Goal: Task Accomplishment & Management: Complete application form

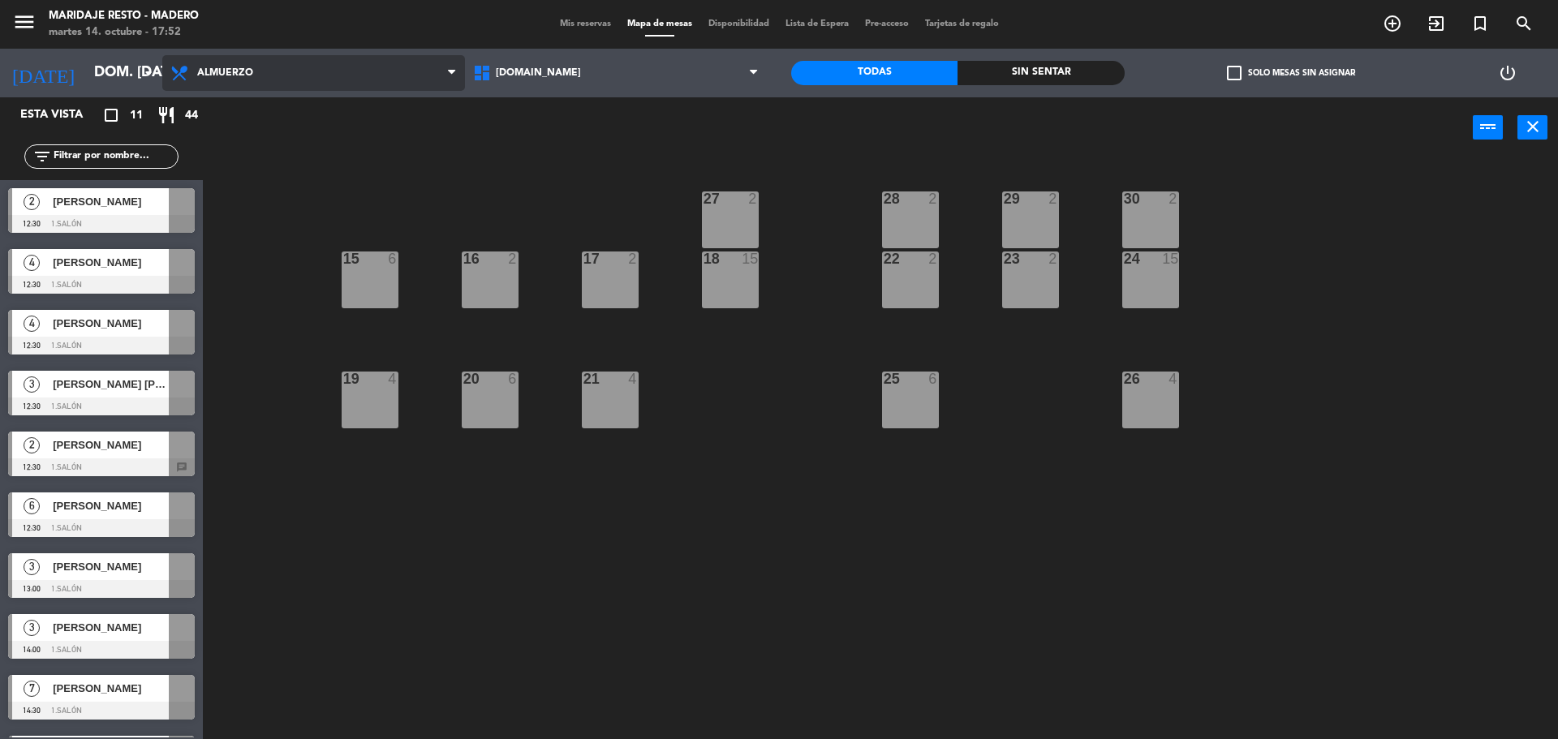
click at [239, 77] on span "Almuerzo" at bounding box center [225, 72] width 56 height 11
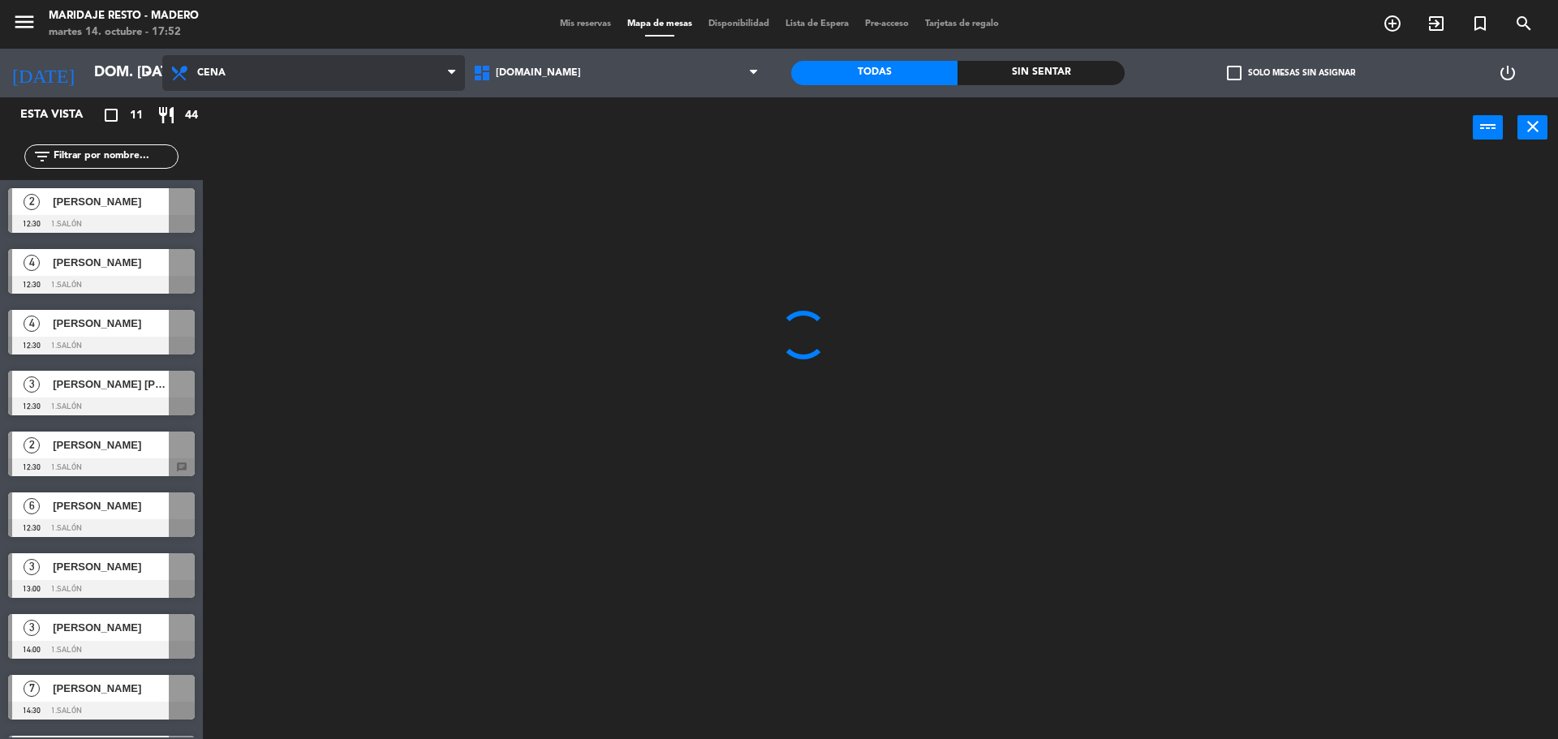
click at [259, 140] on ng-component "menu Maridaje [PERSON_NAME] martes 14. octubre - 17:52 Mis reservas Mapa de mes…" at bounding box center [779, 371] width 1558 height 743
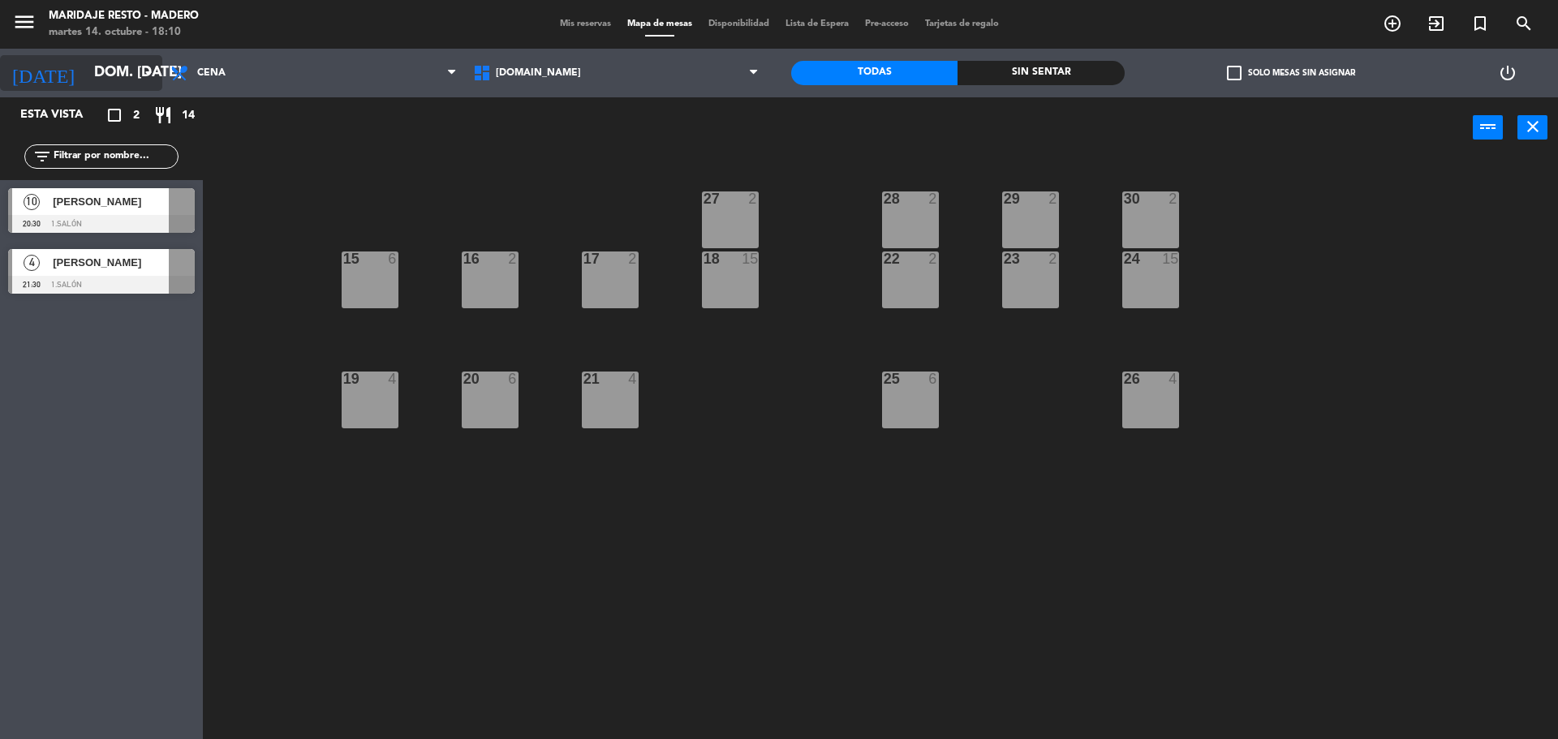
click at [86, 65] on input "dom. [DATE]" at bounding box center [180, 73] width 188 height 32
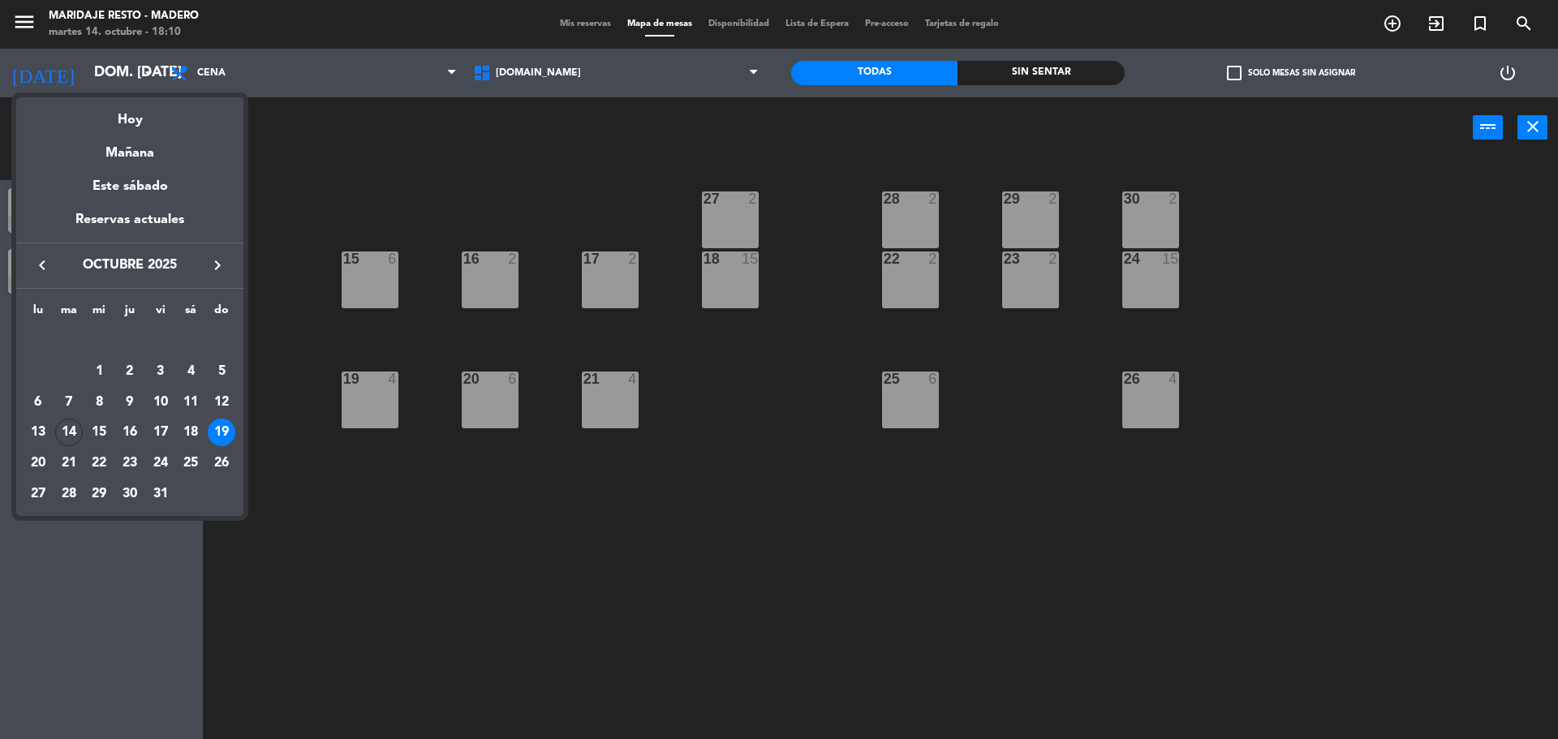
click at [1435, 398] on div at bounding box center [779, 369] width 1558 height 739
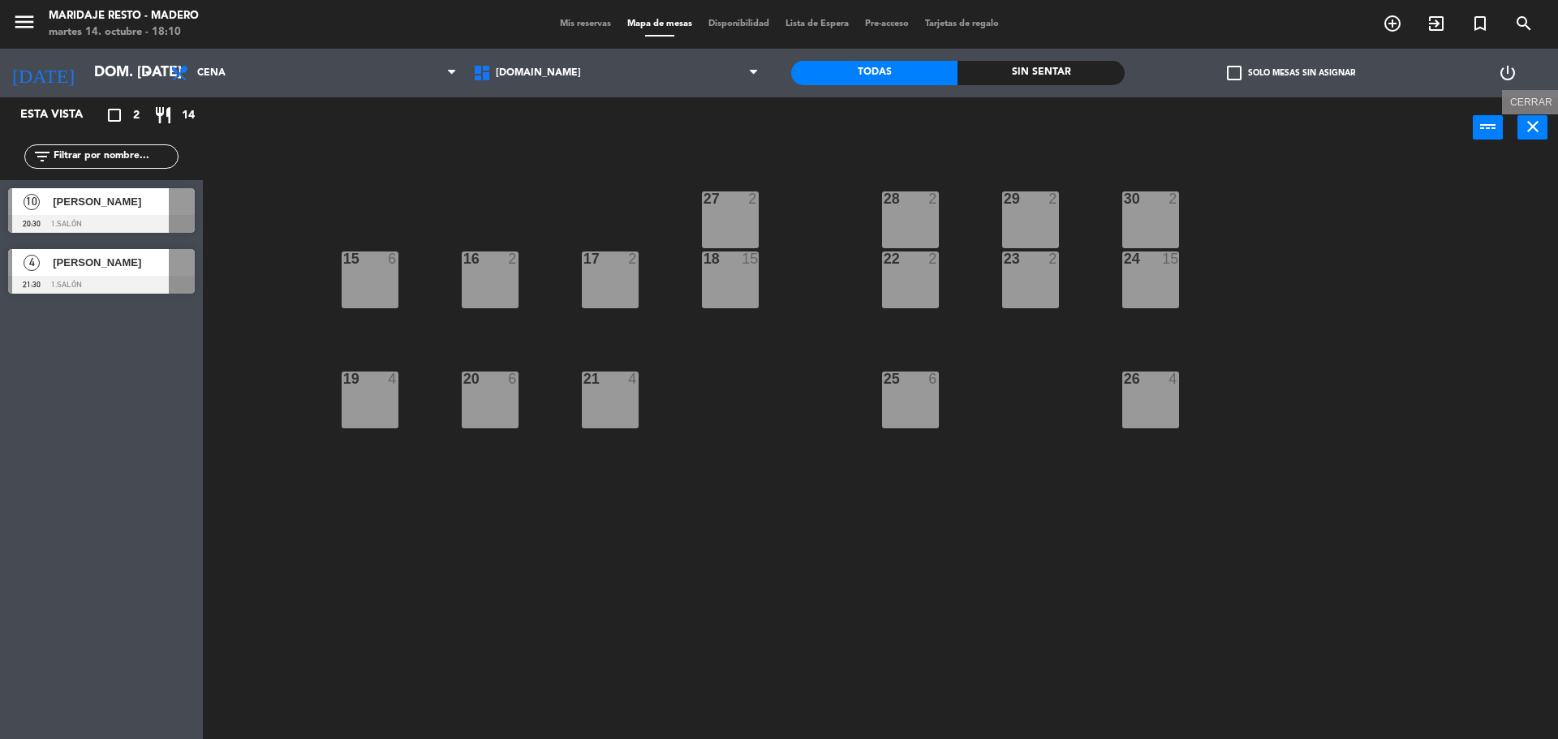
click at [1531, 138] on button "close" at bounding box center [1532, 127] width 30 height 24
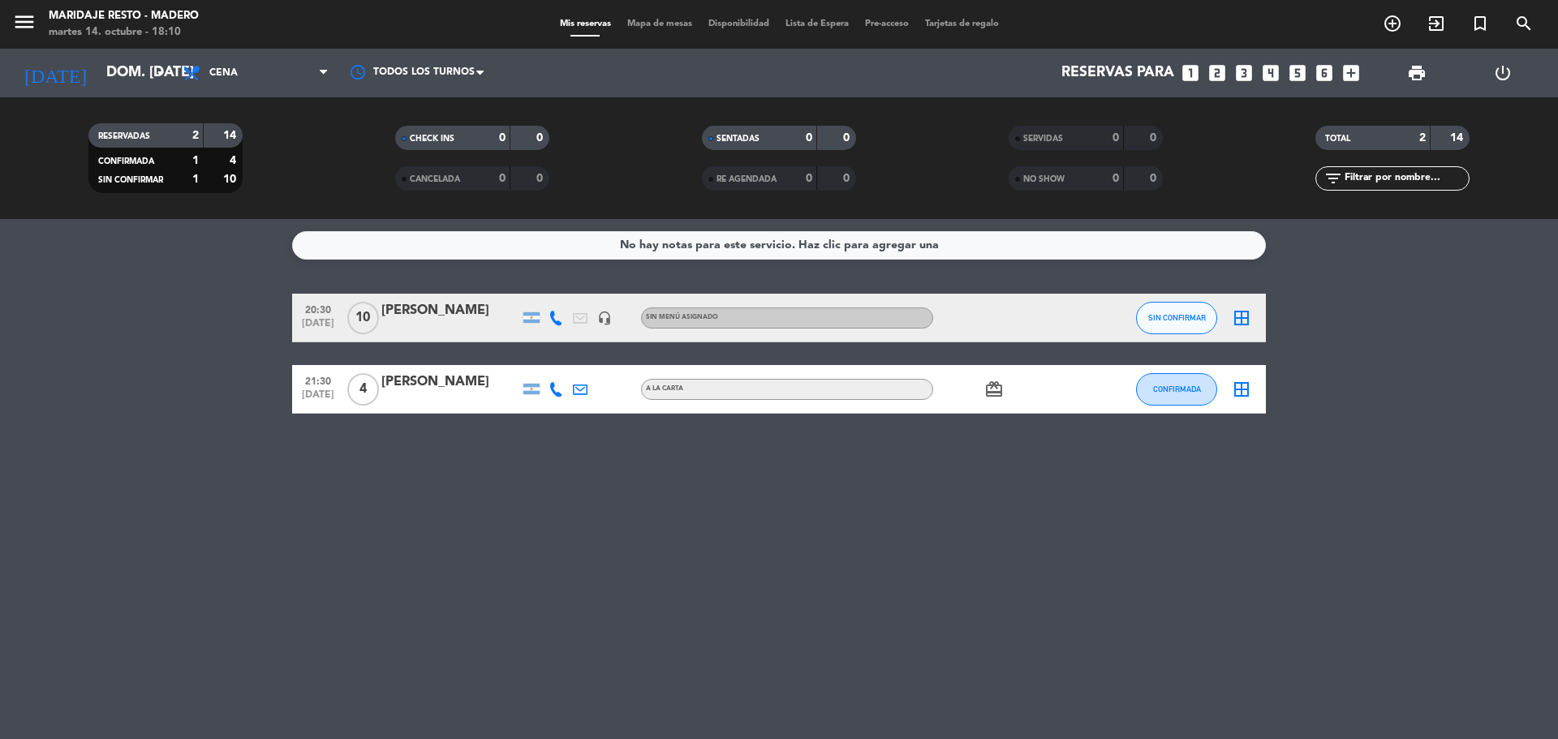
click at [1214, 78] on icon "looks_two" at bounding box center [1216, 72] width 21 height 21
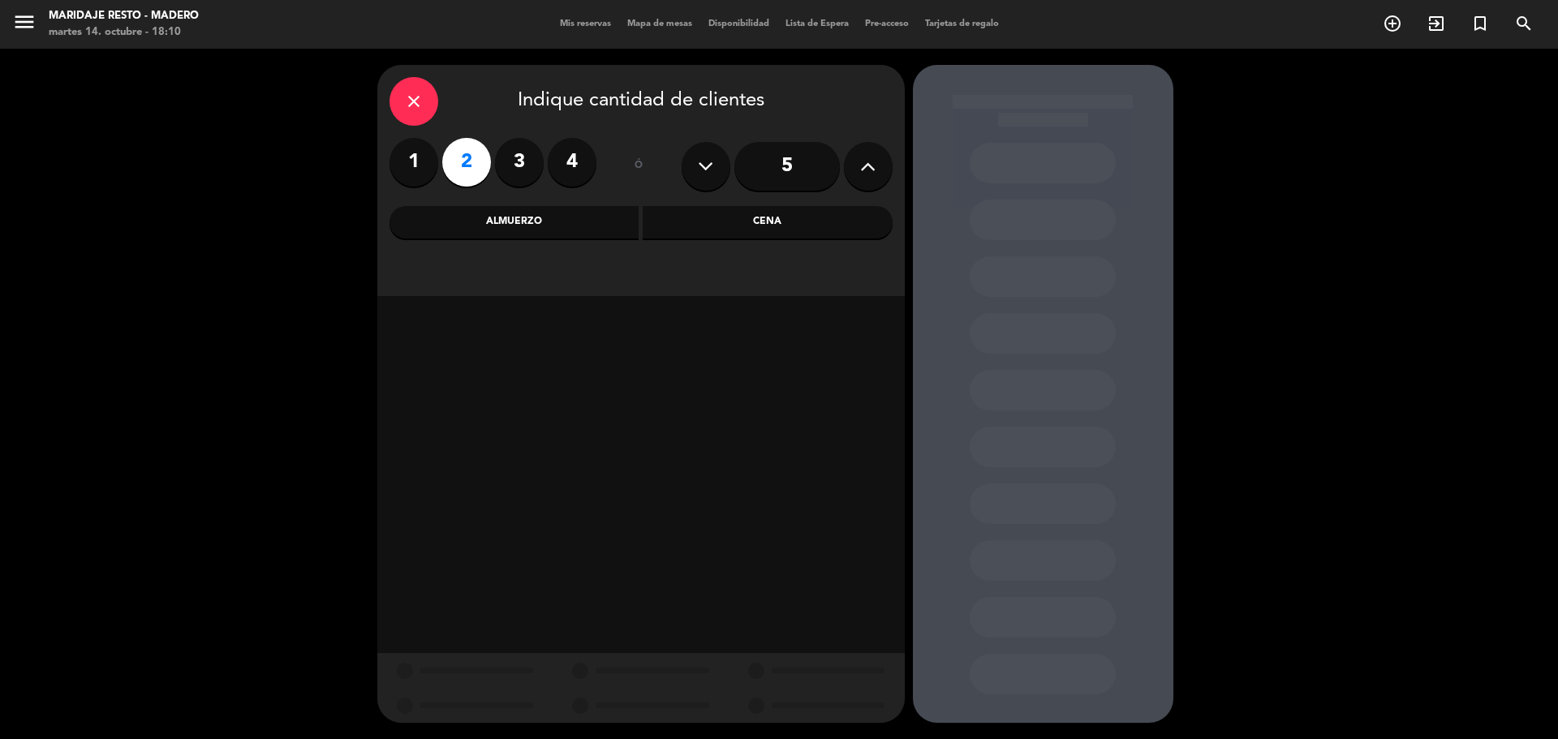
click at [681, 218] on div "Cena" at bounding box center [768, 222] width 250 height 32
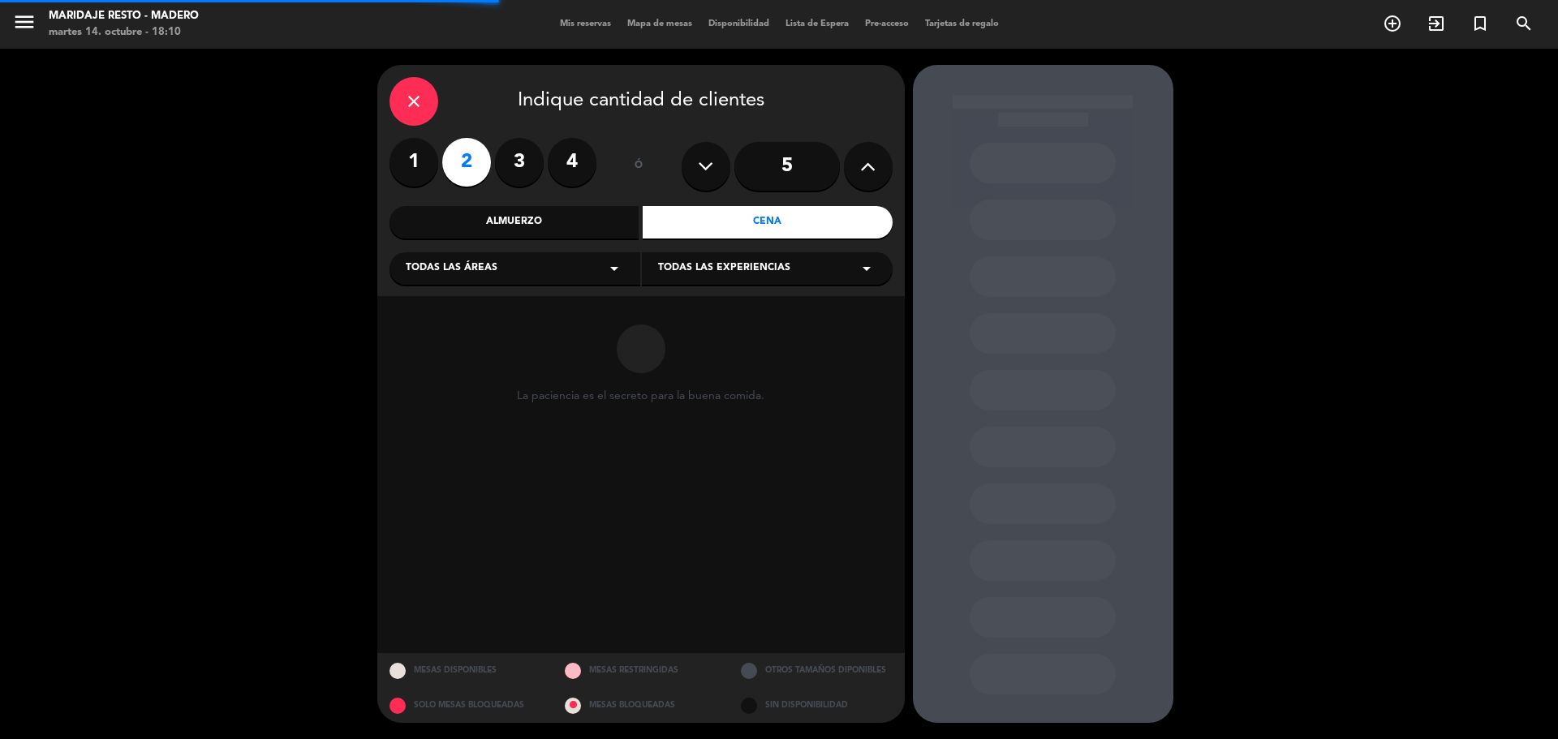
click at [600, 215] on div "Almuerzo" at bounding box center [514, 222] width 250 height 32
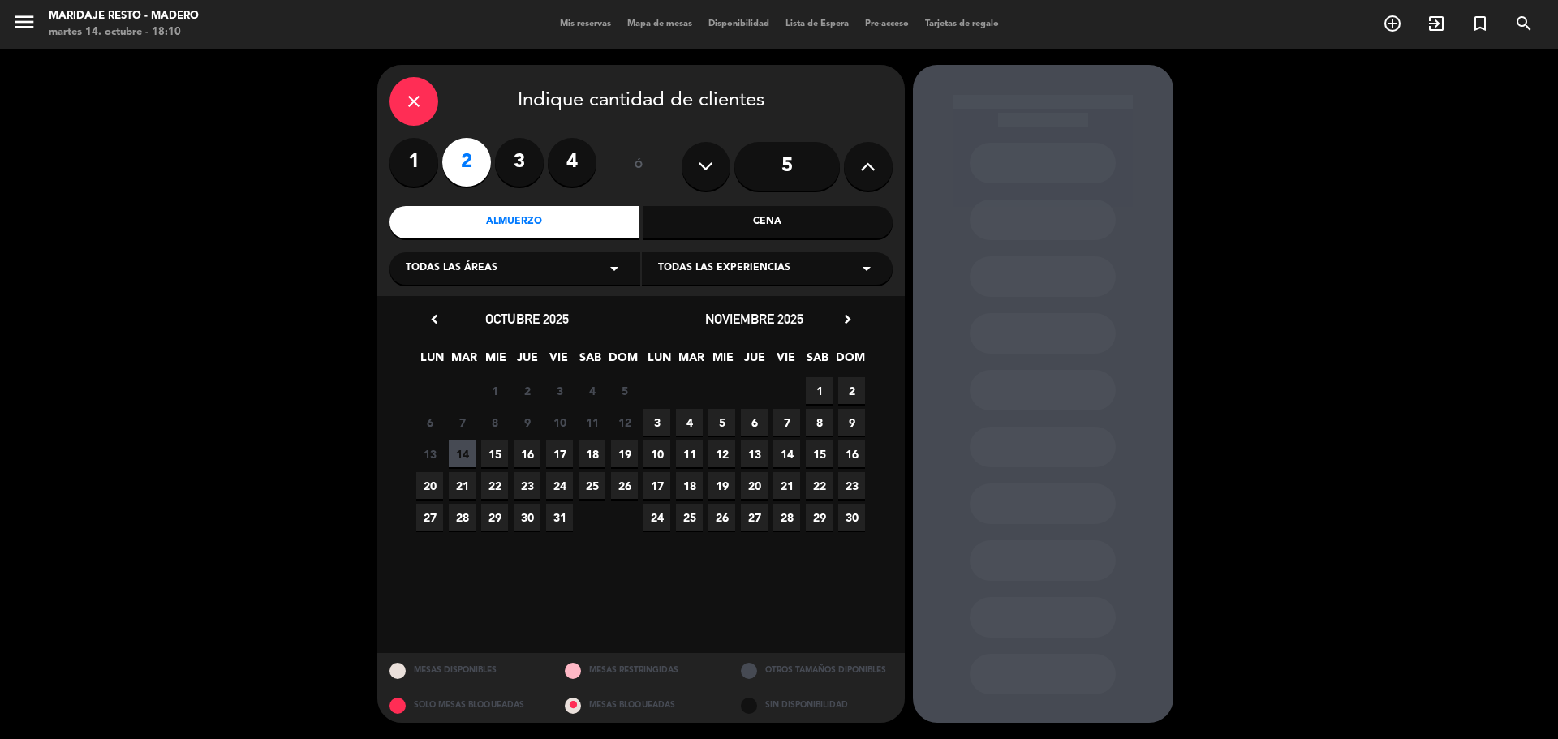
click at [617, 456] on span "19" at bounding box center [624, 454] width 27 height 27
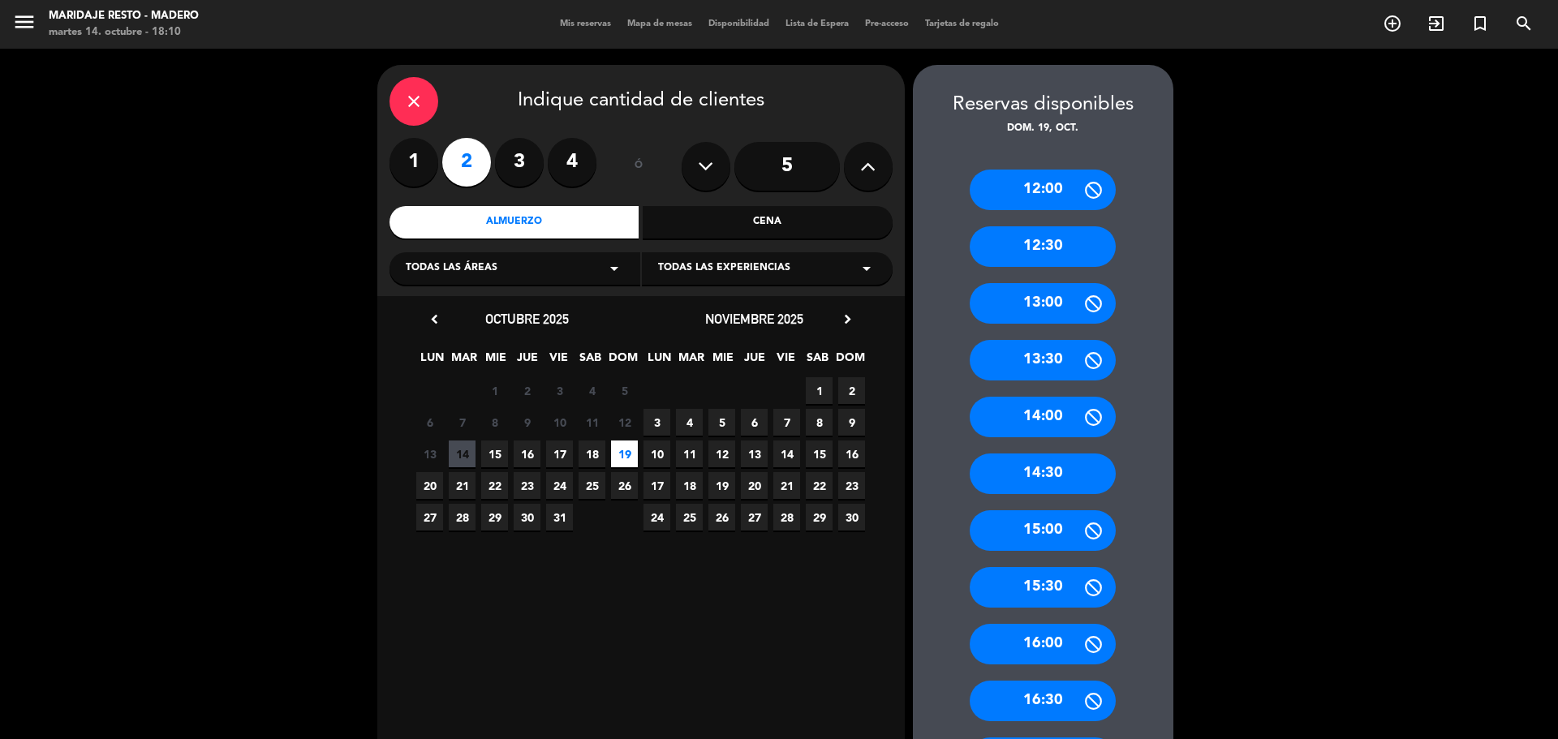
click at [1051, 235] on div "12:30" at bounding box center [1042, 246] width 146 height 41
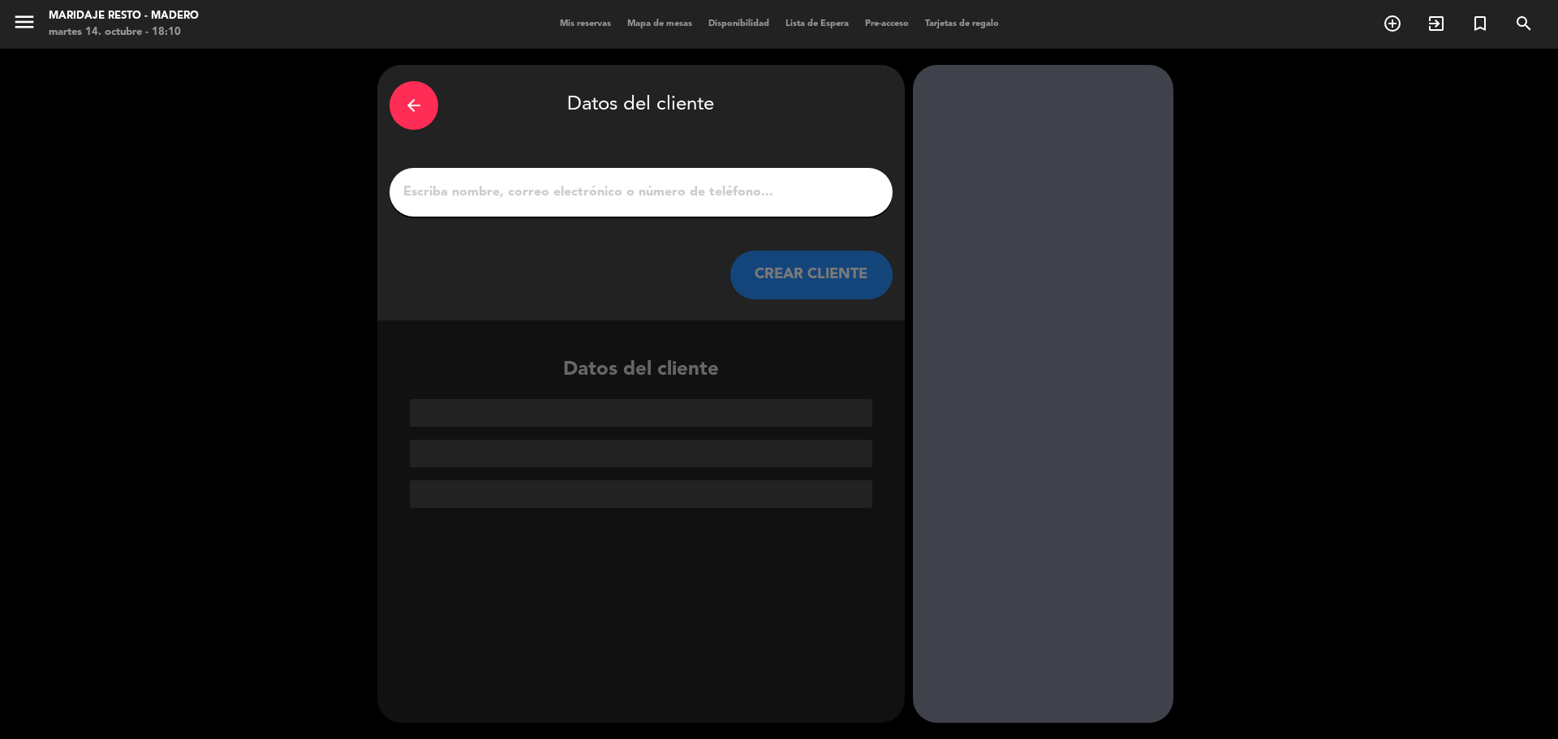
click at [454, 200] on input "1" at bounding box center [641, 192] width 479 height 23
type input "G"
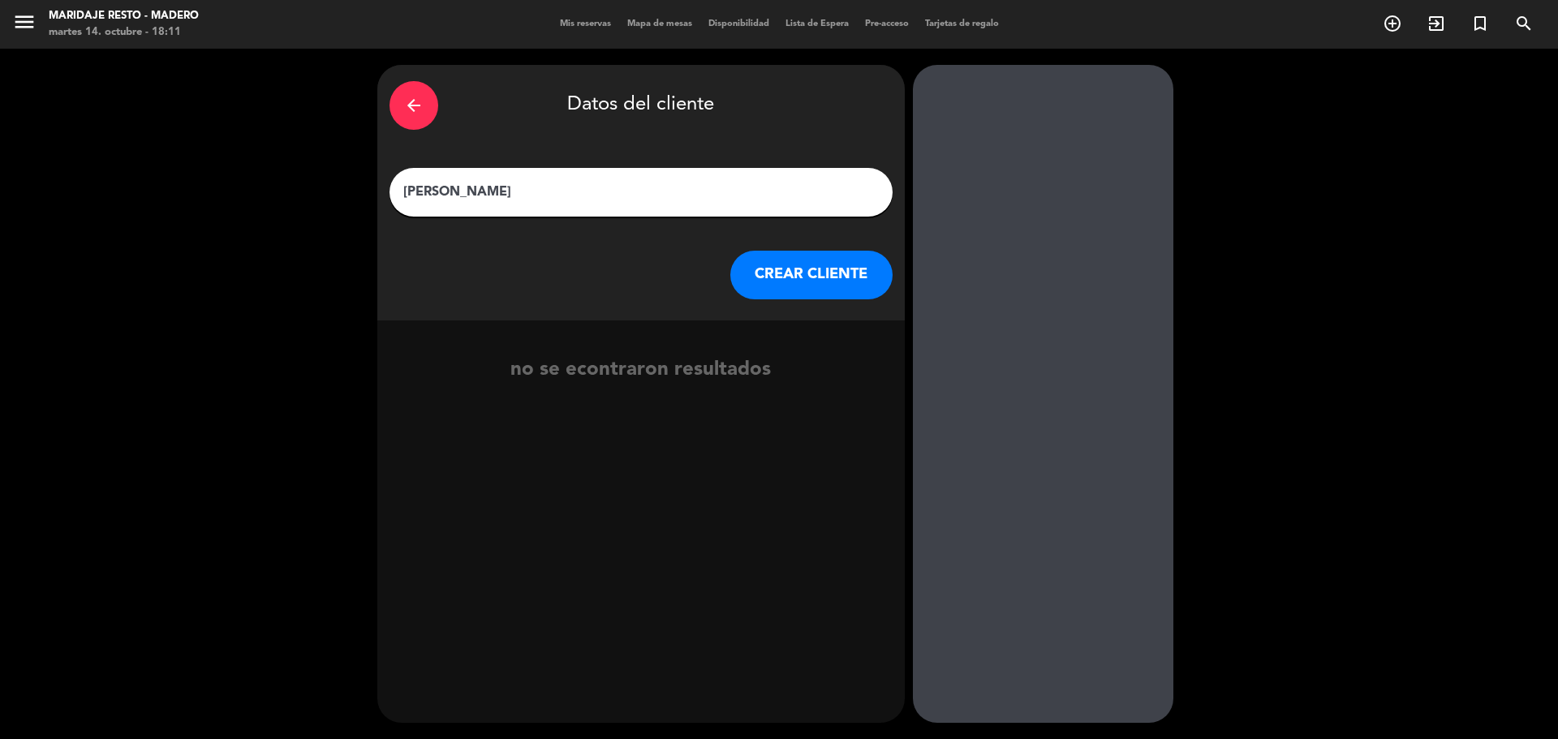
type input "[PERSON_NAME]"
click at [858, 260] on button "CREAR CLIENTE" at bounding box center [811, 275] width 162 height 49
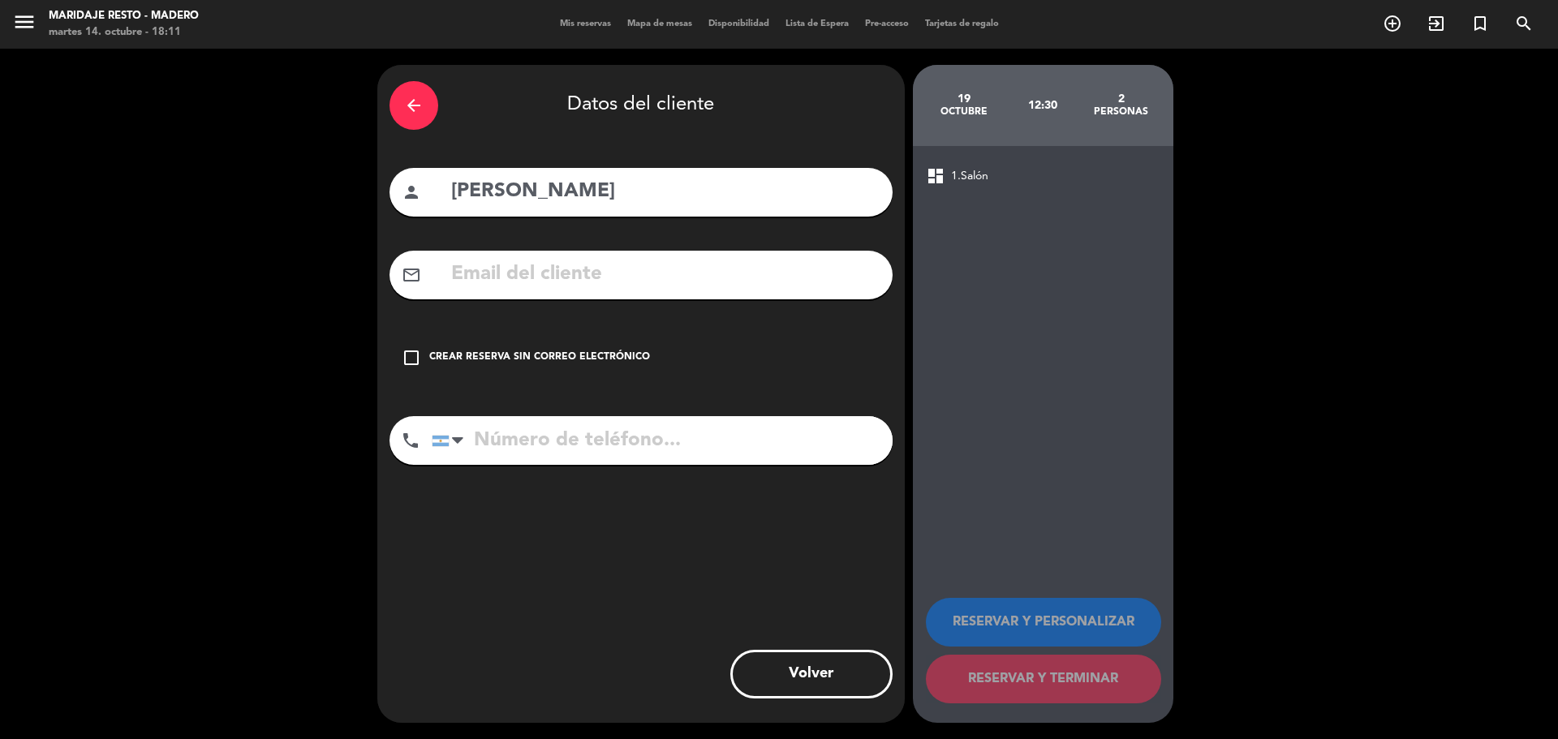
click at [412, 360] on icon "check_box_outline_blank" at bounding box center [411, 357] width 19 height 19
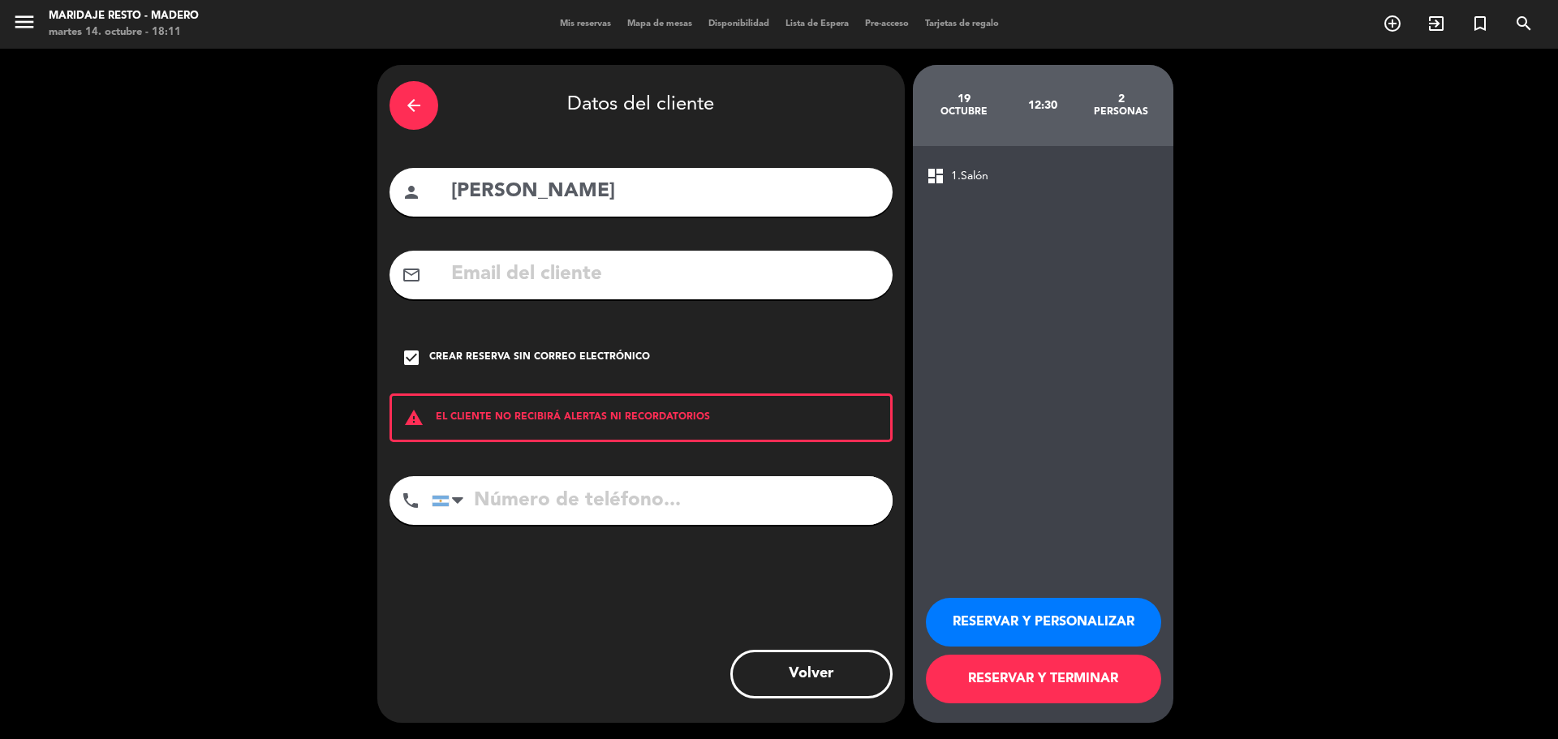
click at [543, 519] on input "tel" at bounding box center [662, 500] width 461 height 49
click at [585, 508] on input "tel" at bounding box center [662, 500] width 461 height 49
type input "1169328022"
click at [986, 617] on button "RESERVAR Y PERSONALIZAR" at bounding box center [1043, 622] width 235 height 49
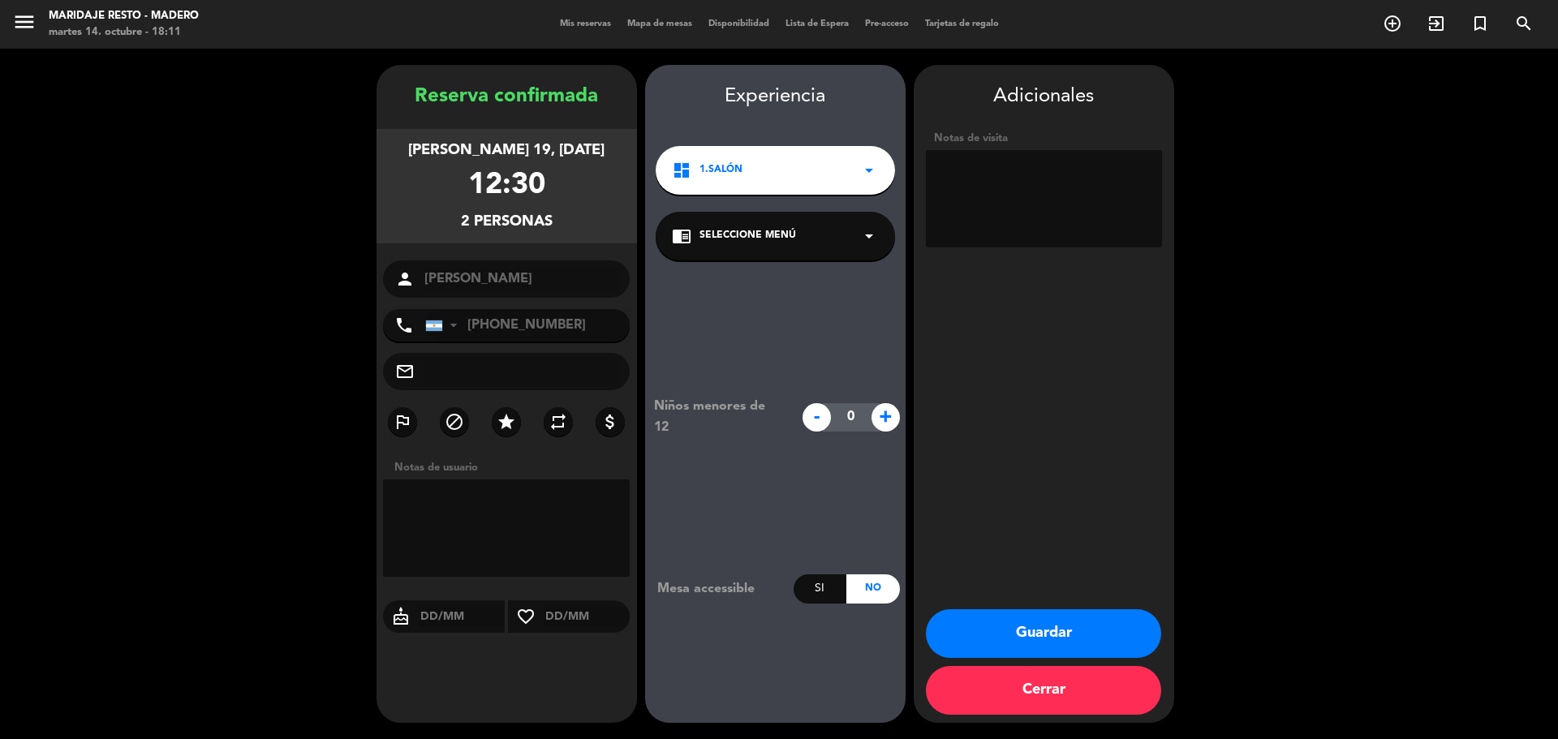
click at [978, 611] on button "Guardar" at bounding box center [1043, 633] width 235 height 49
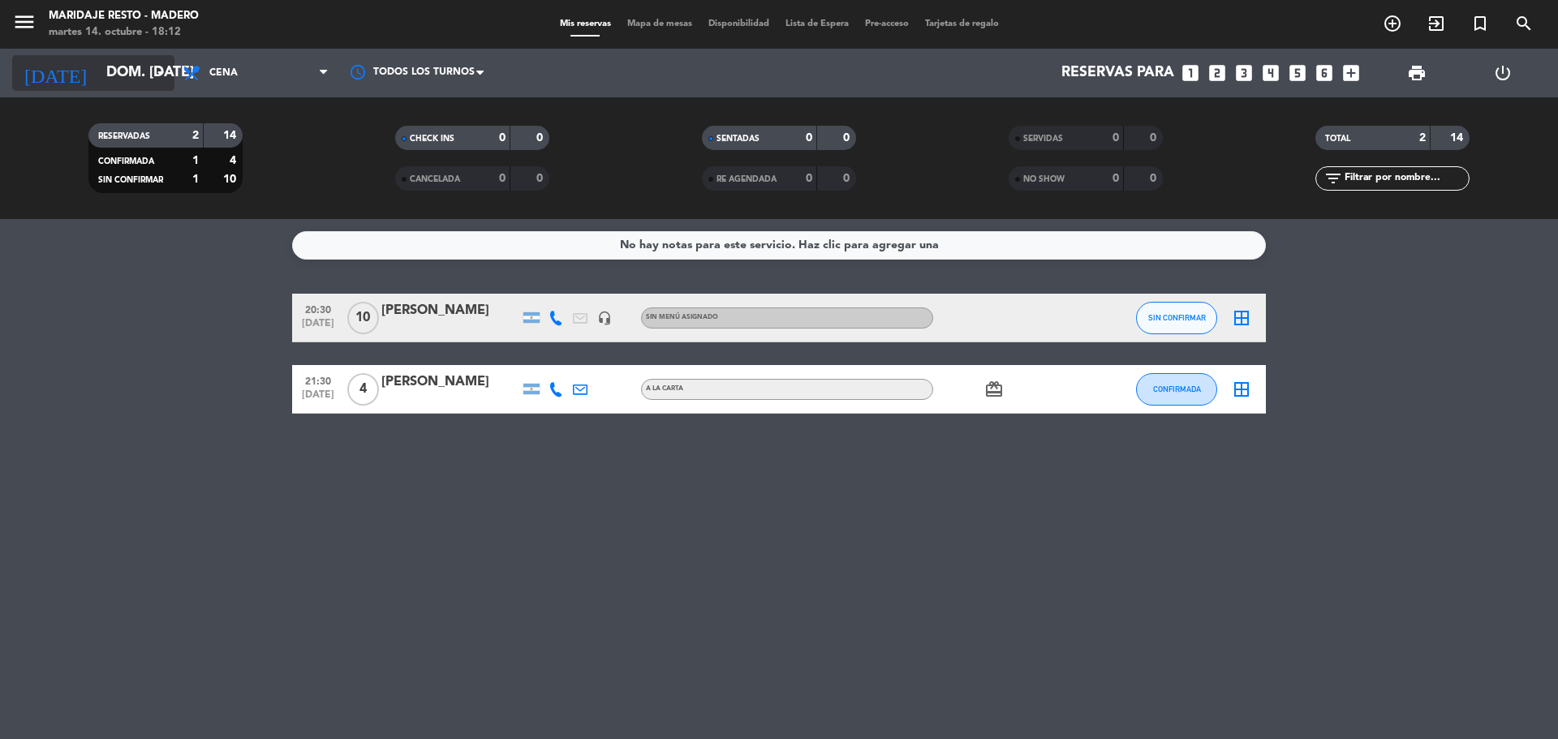
click at [166, 74] on icon "arrow_drop_down" at bounding box center [160, 72] width 19 height 19
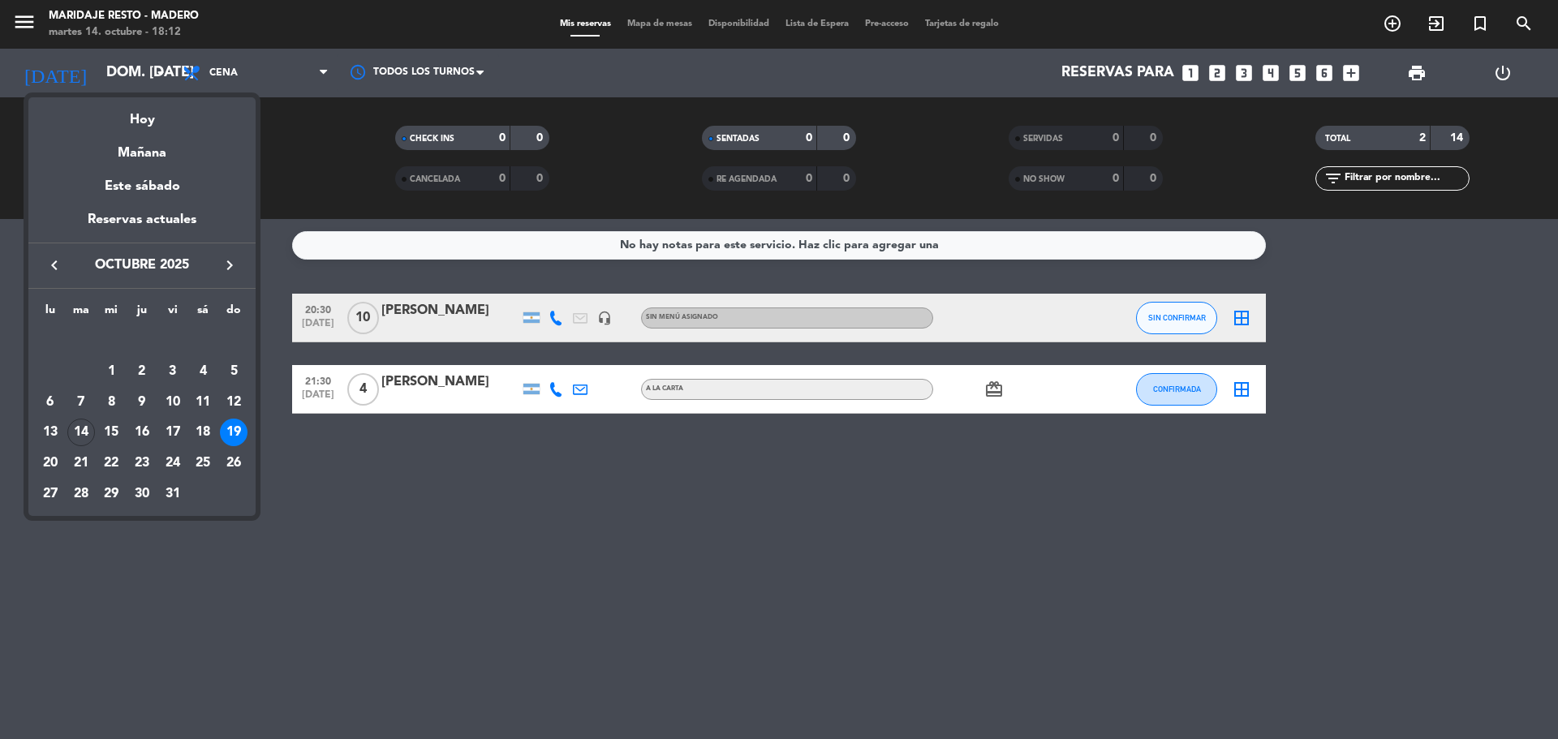
click at [80, 432] on div "14" at bounding box center [81, 433] width 28 height 28
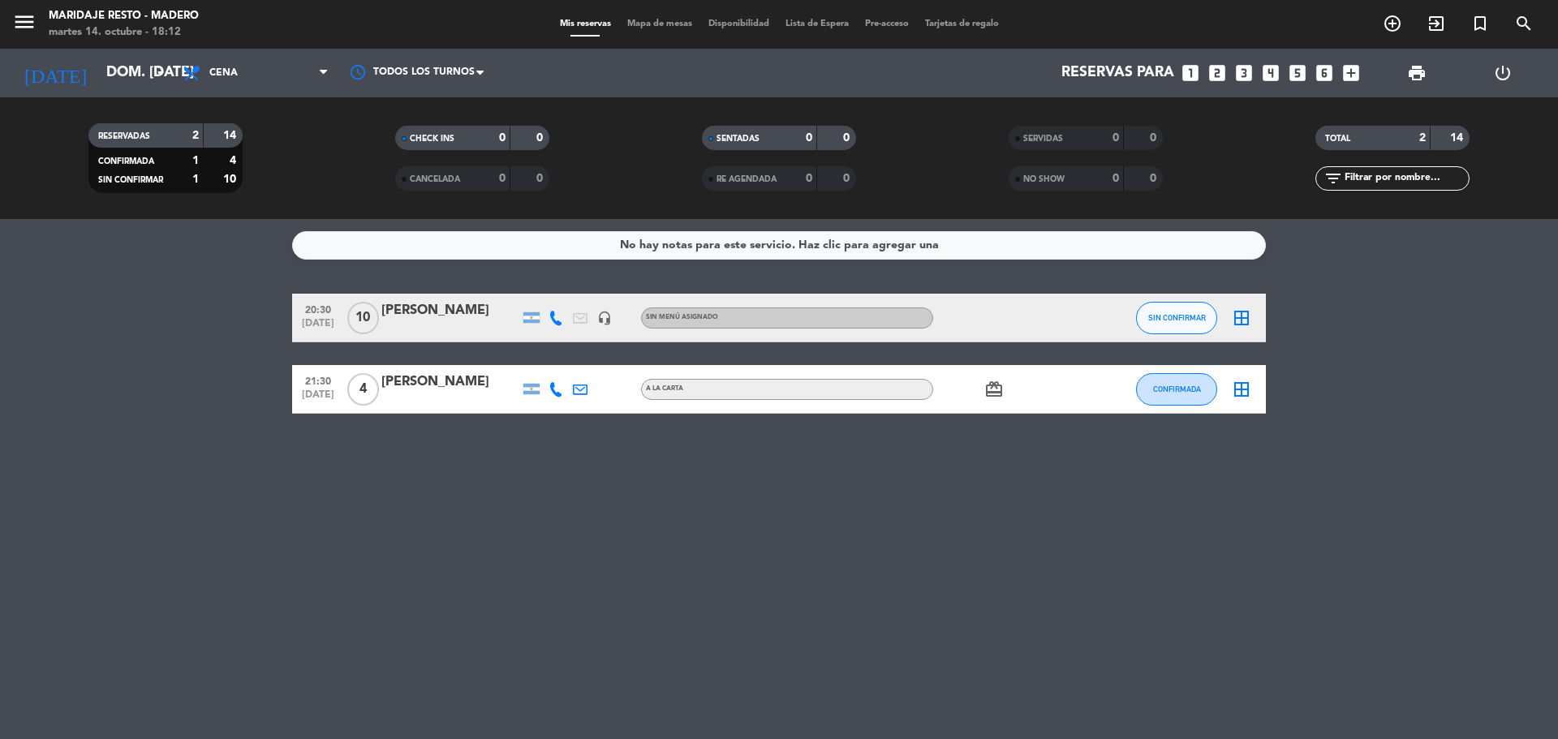
type input "[DATE] oct."
